Goal: Task Accomplishment & Management: Use online tool/utility

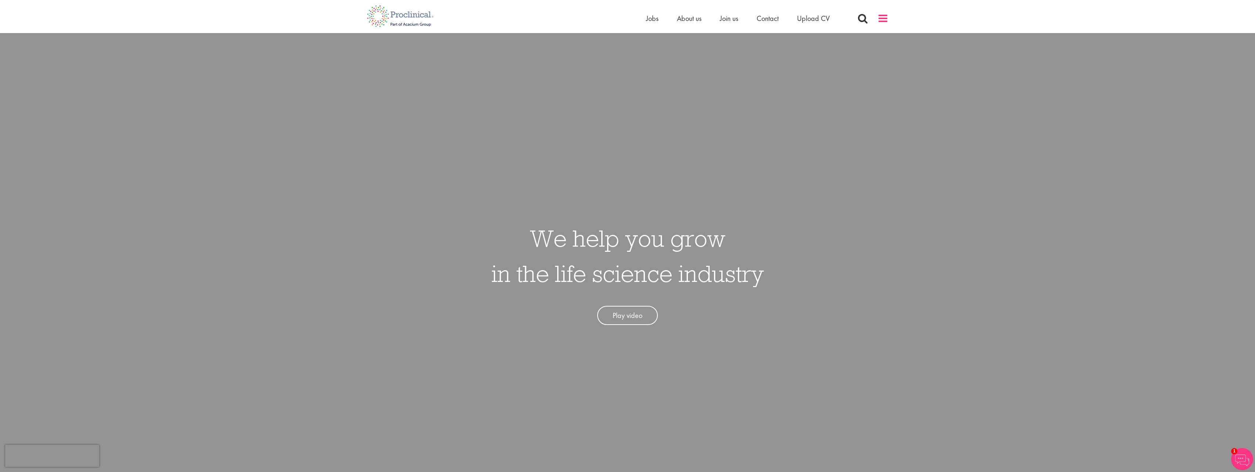
click at [883, 18] on span at bounding box center [882, 18] width 11 height 11
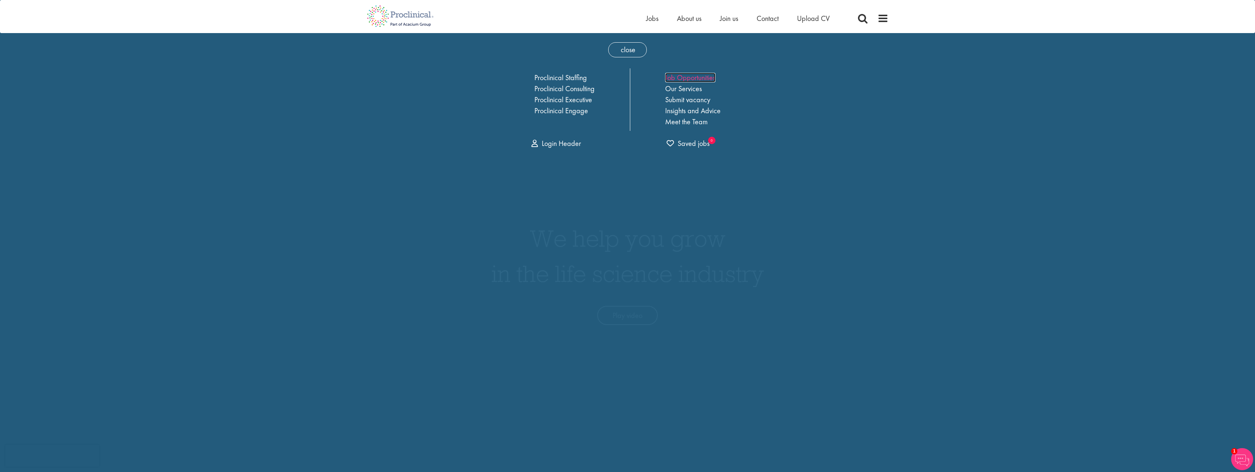
click at [695, 79] on link "Job Opportunities" at bounding box center [690, 78] width 50 height 10
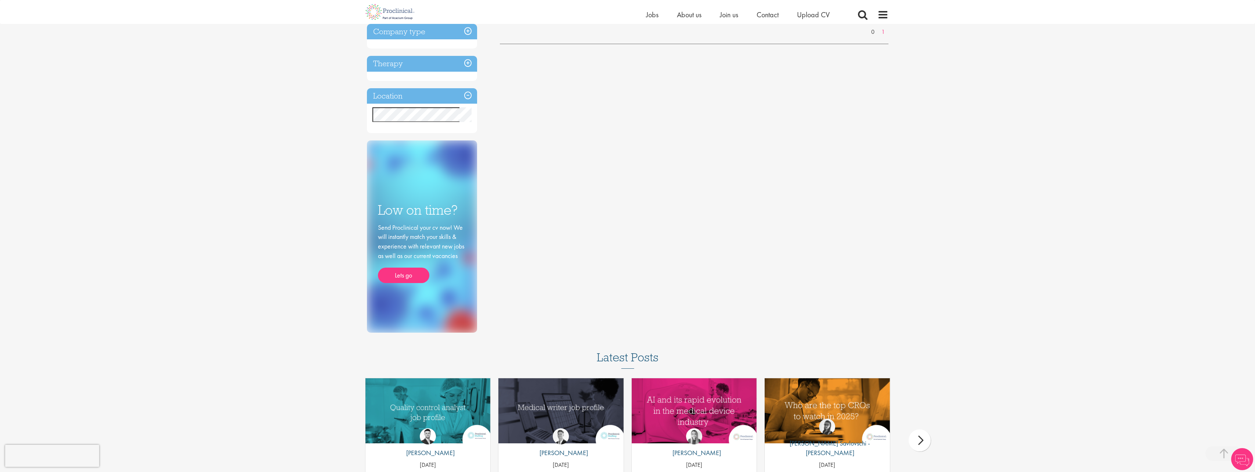
scroll to position [37, 0]
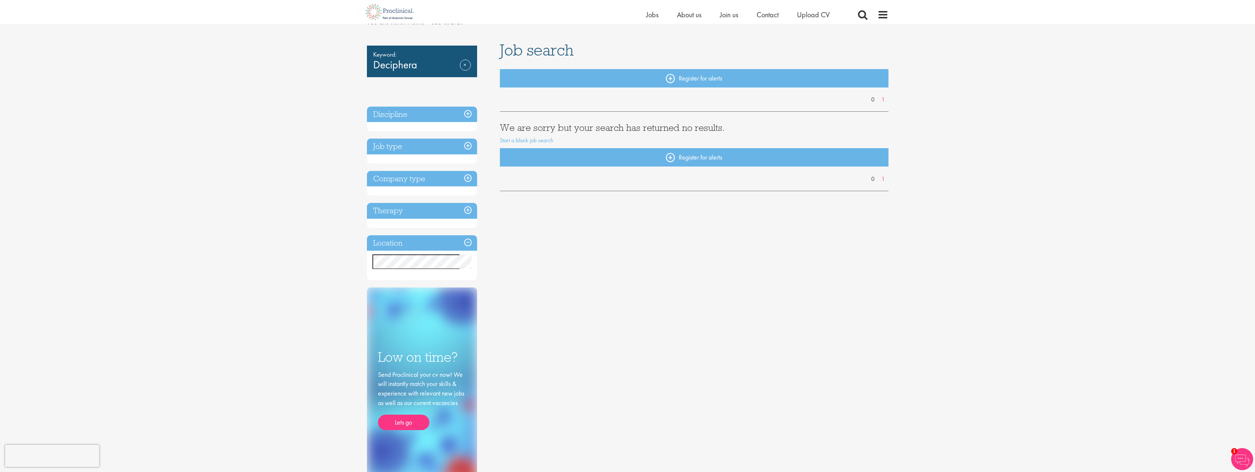
click at [465, 207] on h3 "Therapy" at bounding box center [422, 211] width 110 height 16
click at [404, 220] on div "Therapy" at bounding box center [422, 215] width 110 height 25
click at [398, 214] on h3 "Therapy" at bounding box center [422, 211] width 110 height 16
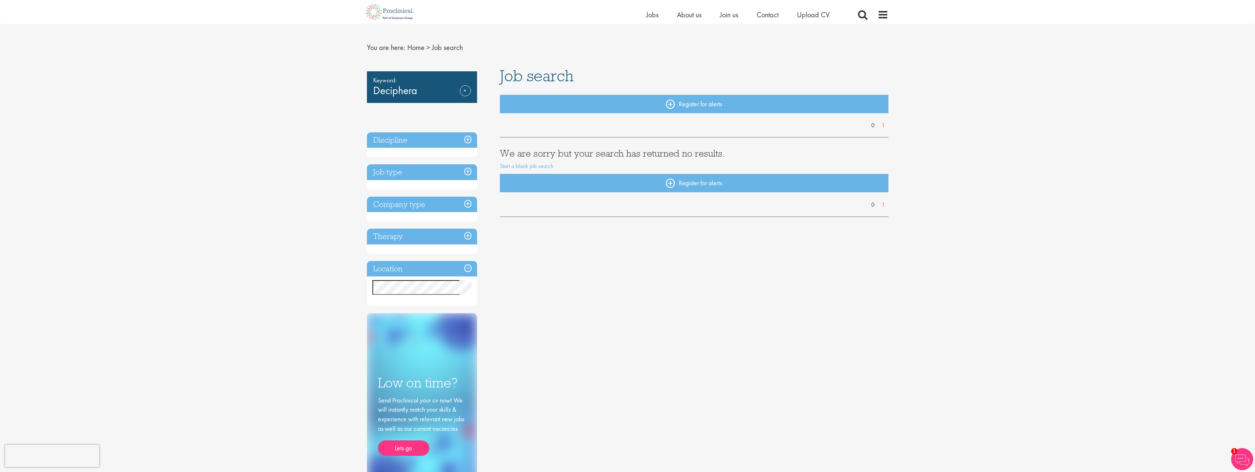
scroll to position [0, 0]
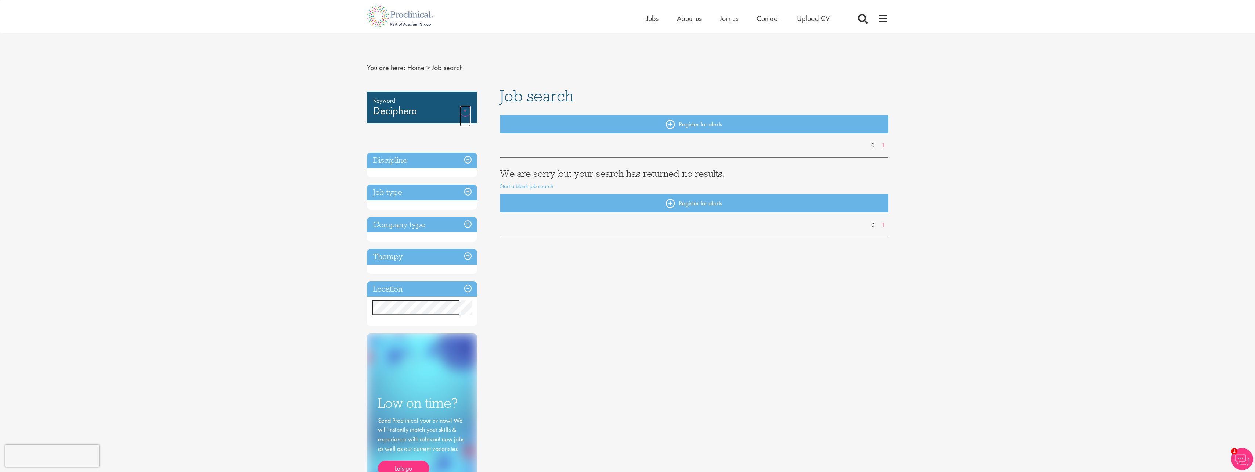
click at [464, 110] on link "Remove" at bounding box center [465, 115] width 11 height 21
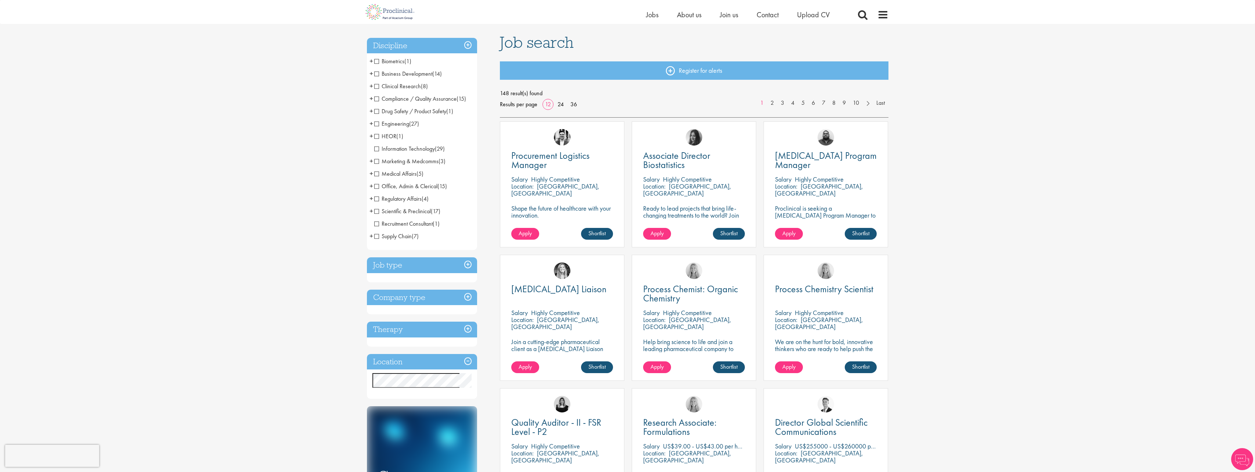
scroll to position [147, 0]
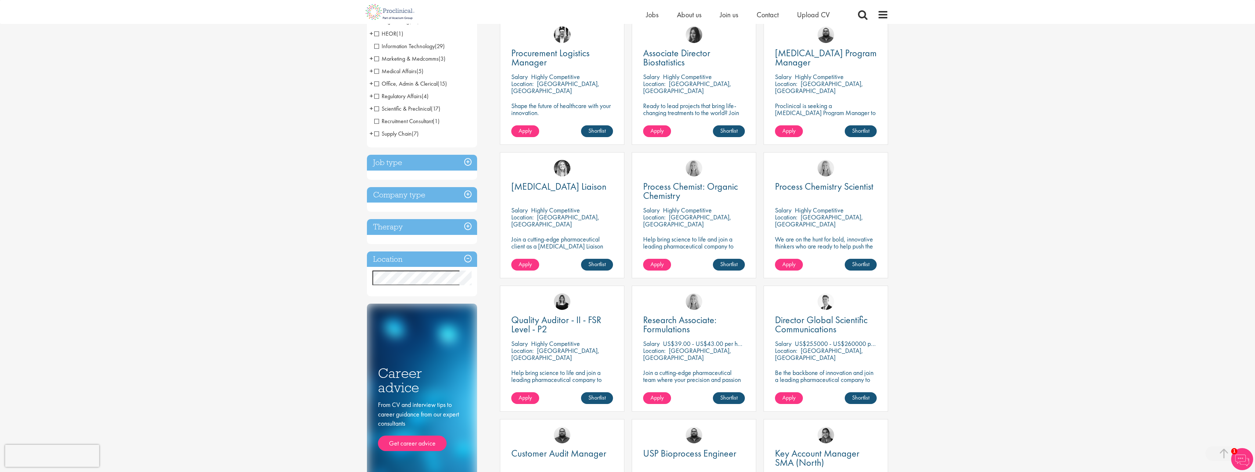
click at [468, 228] on h3 "Therapy" at bounding box center [422, 227] width 110 height 16
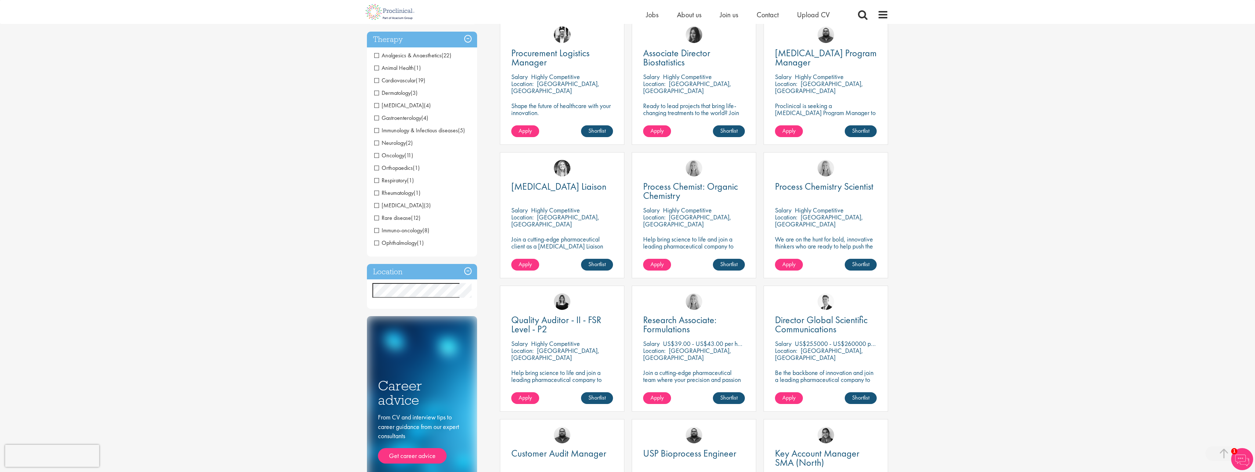
scroll to position [147, 0]
click at [376, 154] on span "Oncology" at bounding box center [389, 156] width 30 height 8
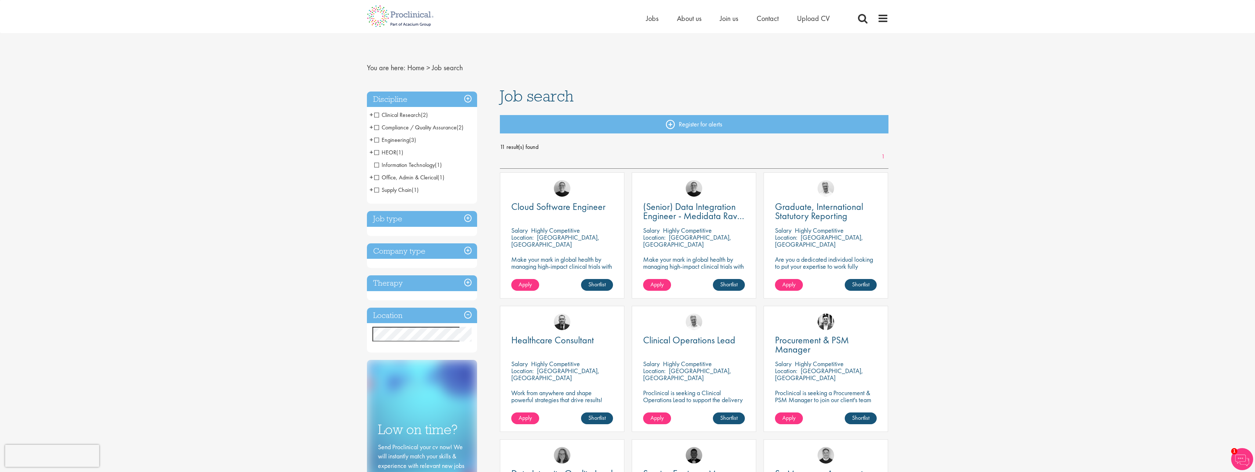
click at [469, 282] on h3 "Therapy" at bounding box center [422, 283] width 110 height 16
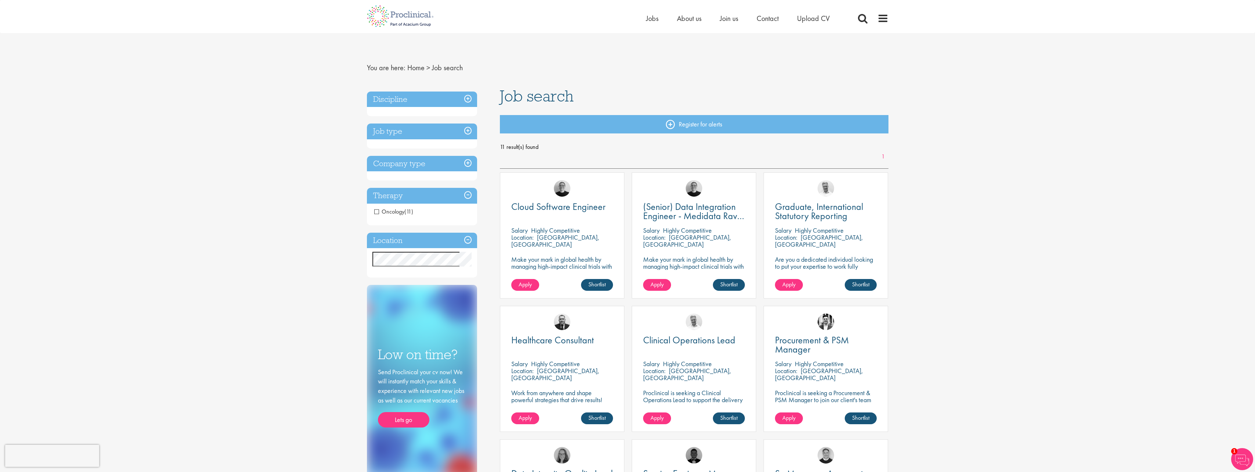
click at [378, 211] on span "Oncology" at bounding box center [389, 211] width 30 height 8
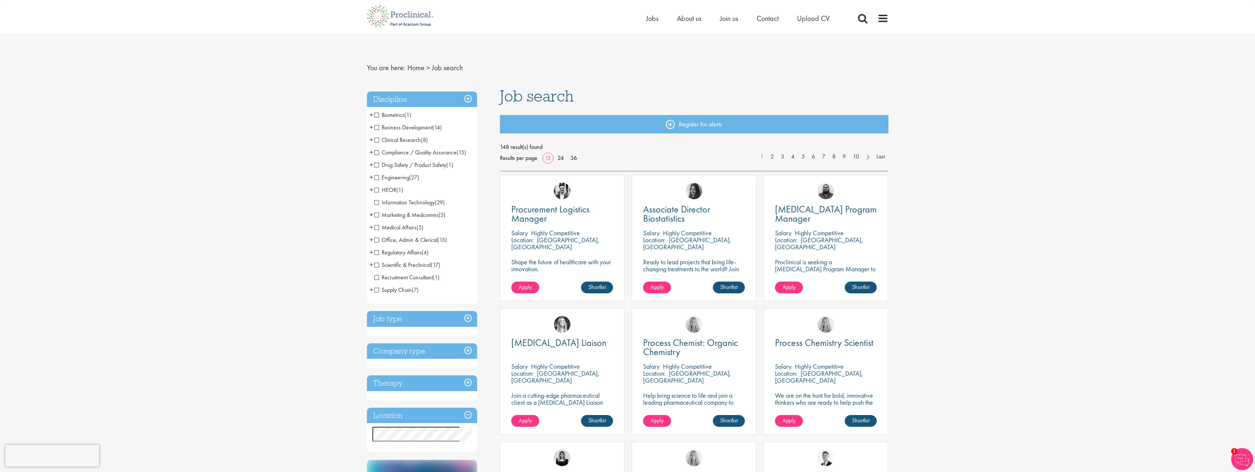
click at [467, 350] on h3 "Company type" at bounding box center [422, 351] width 110 height 16
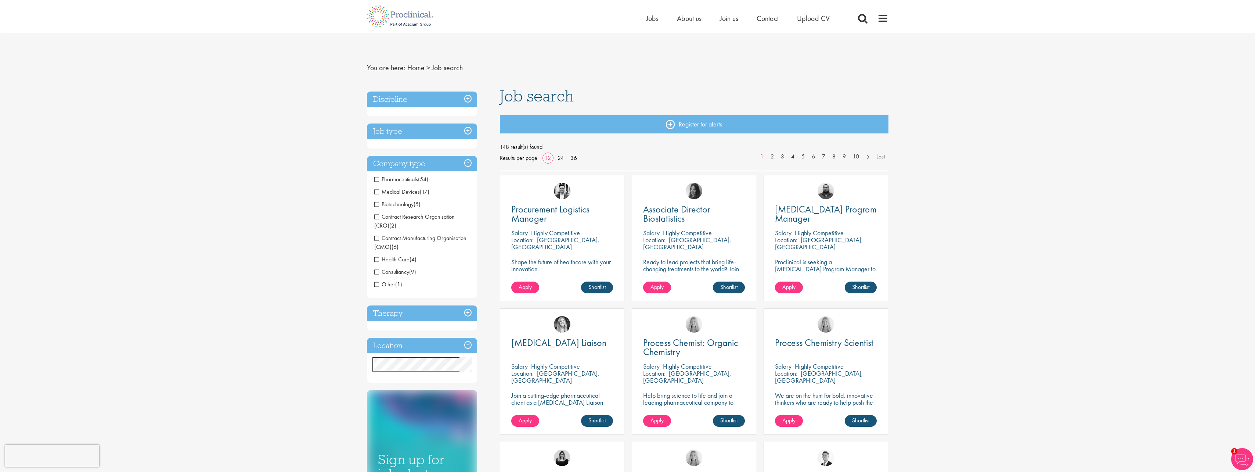
click at [377, 204] on span "Biotechnology" at bounding box center [393, 204] width 39 height 8
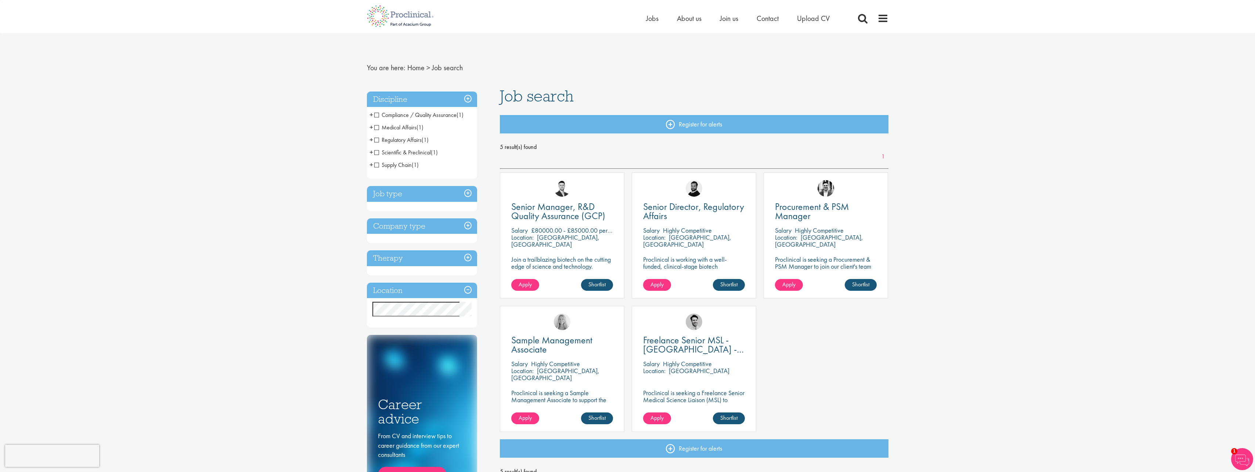
click at [468, 227] on h3 "Company type" at bounding box center [422, 226] width 110 height 16
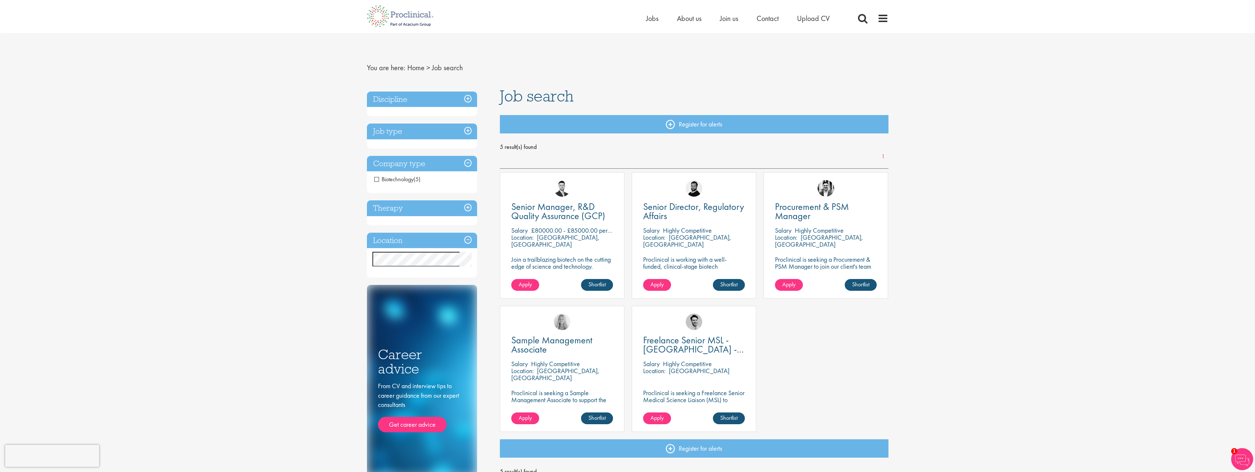
click at [374, 178] on span "Biotechnology" at bounding box center [393, 179] width 39 height 8
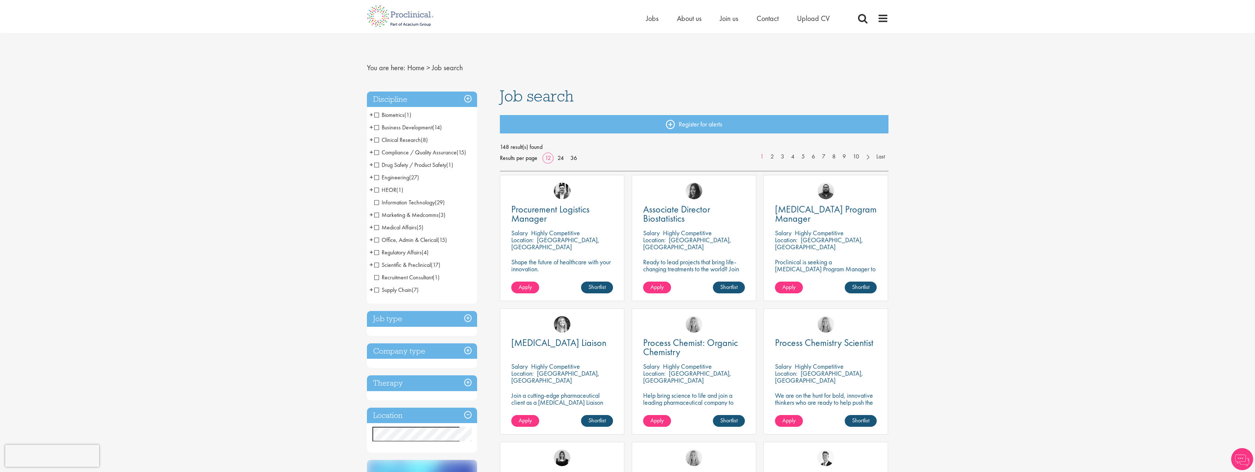
click at [445, 380] on h3 "Therapy" at bounding box center [422, 383] width 110 height 16
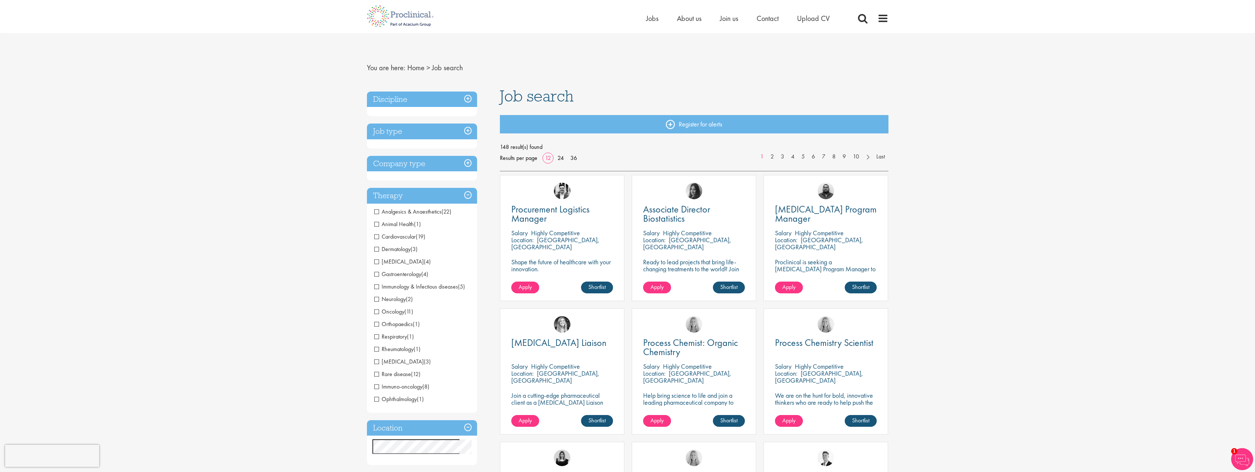
click at [418, 165] on h3 "Company type" at bounding box center [422, 164] width 110 height 16
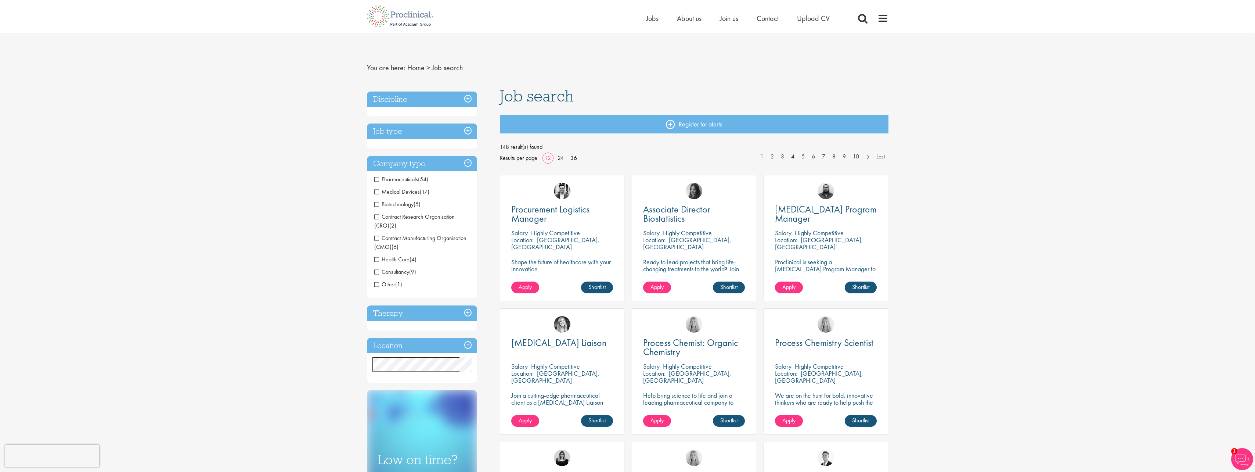
click at [376, 178] on span "Pharmaceuticals" at bounding box center [396, 179] width 44 height 8
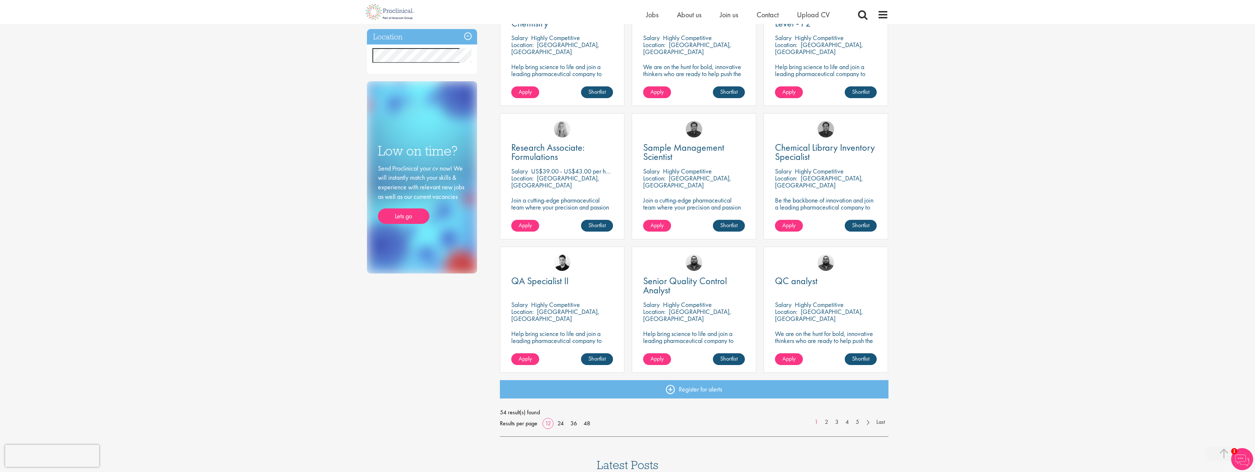
scroll to position [367, 0]
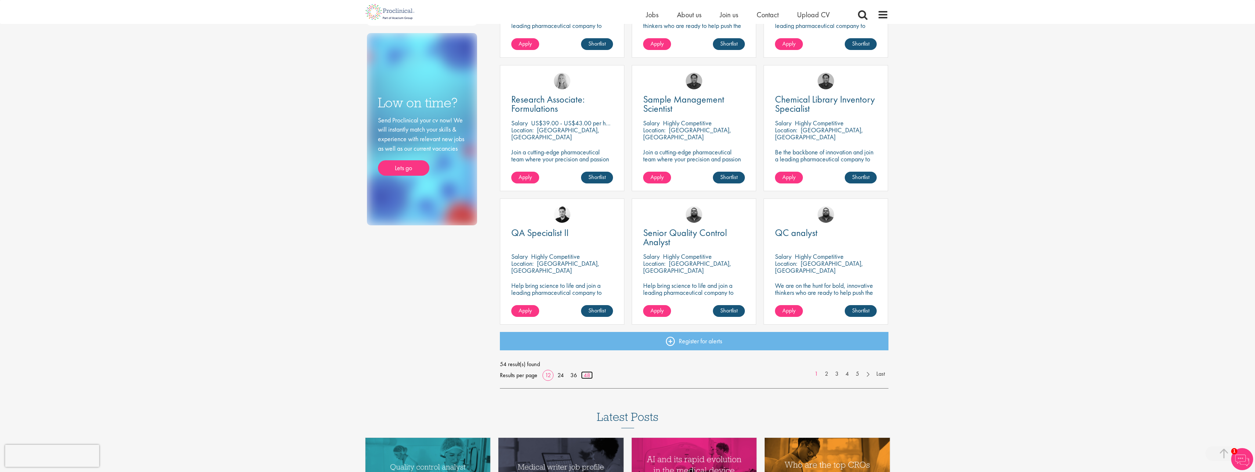
click at [586, 376] on link "48" at bounding box center [587, 375] width 12 height 8
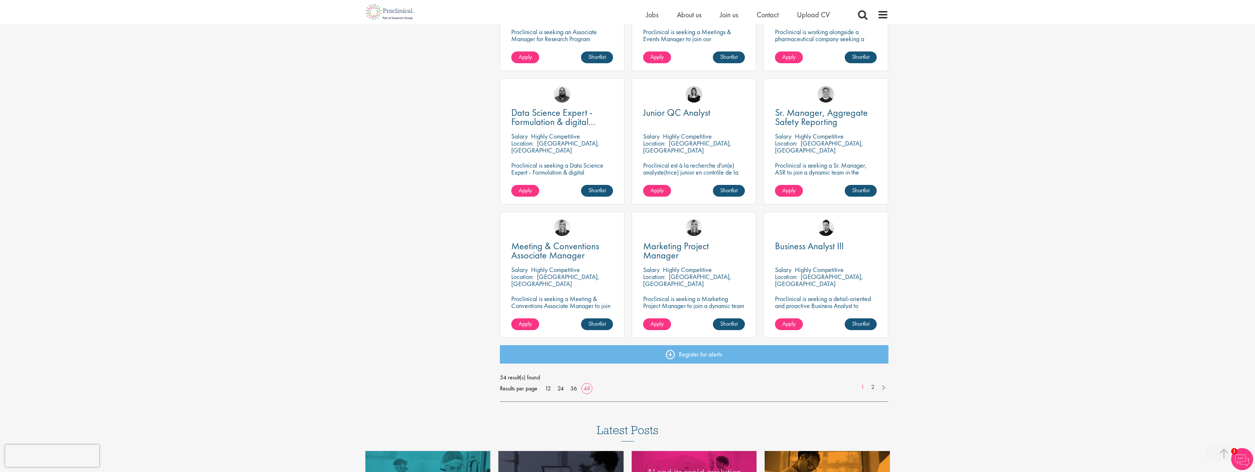
scroll to position [1983, 0]
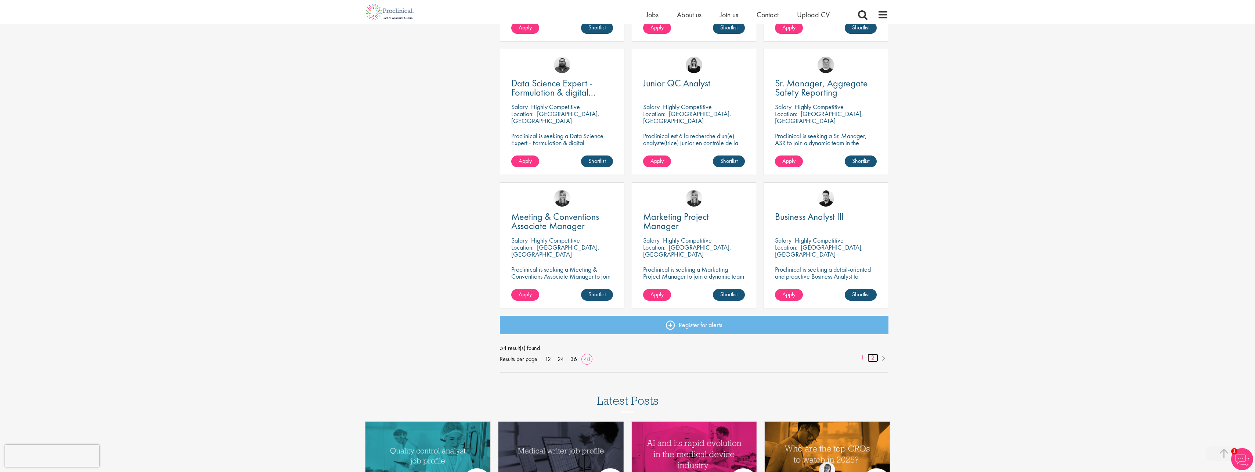
click at [871, 357] on link "2" at bounding box center [872, 357] width 11 height 8
